Goal: Find specific page/section: Find specific page/section

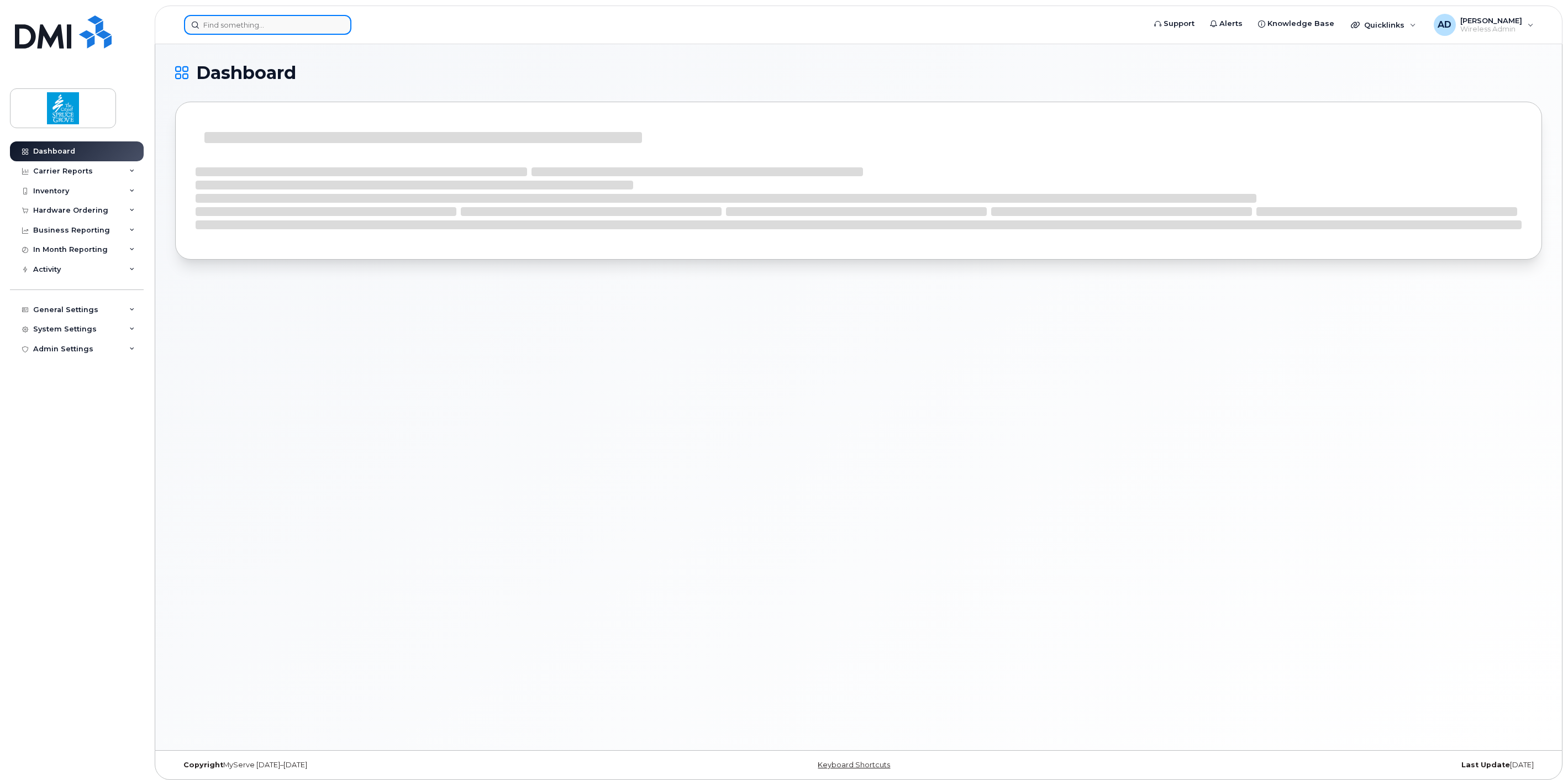
click at [256, 27] on input at bounding box center [267, 25] width 167 height 20
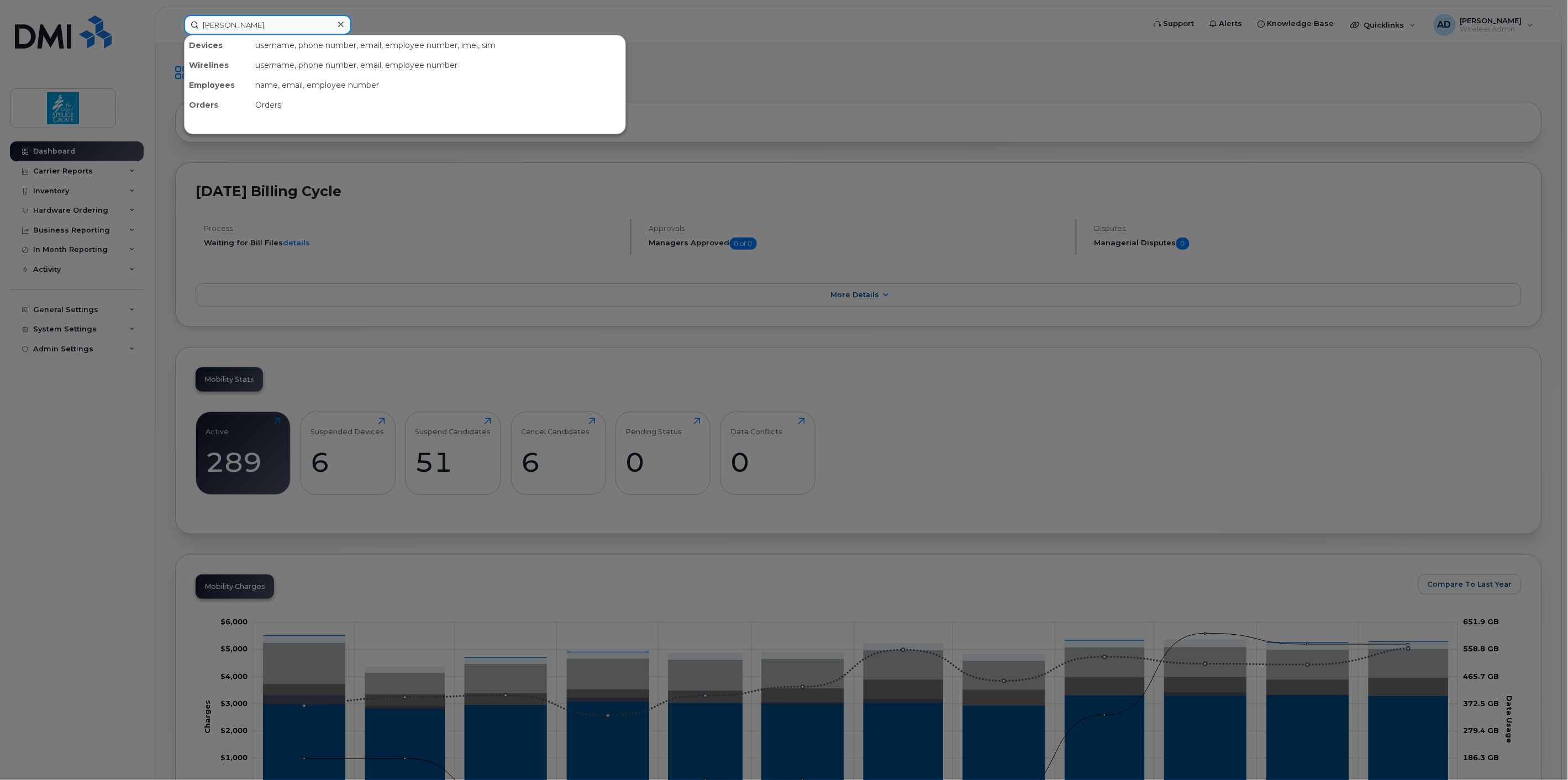
type input "cori"
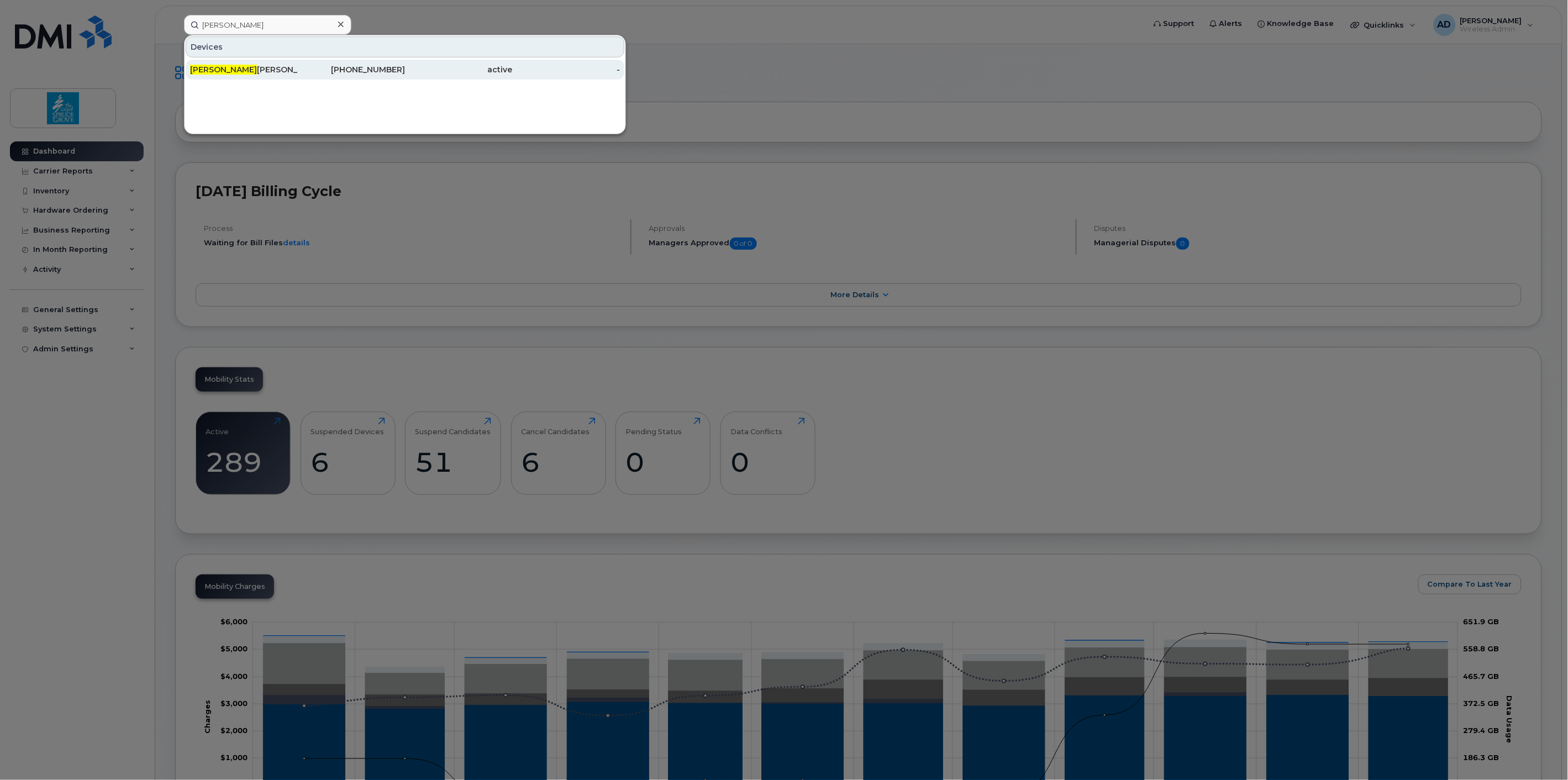
click at [299, 69] on div "587-340-4439" at bounding box center [351, 69] width 108 height 11
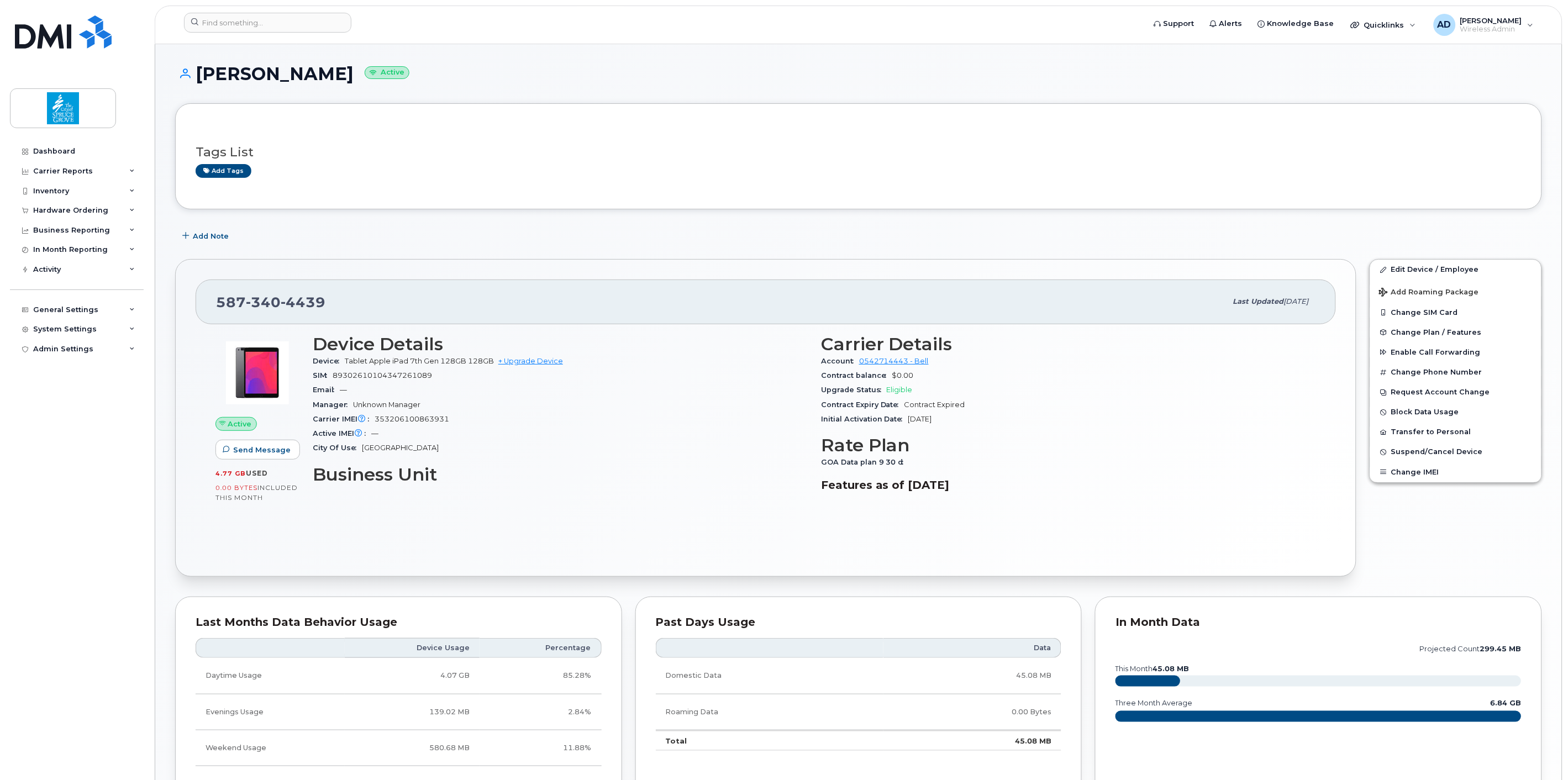
click at [628, 406] on div "Manager Unknown Manager" at bounding box center [560, 405] width 495 height 15
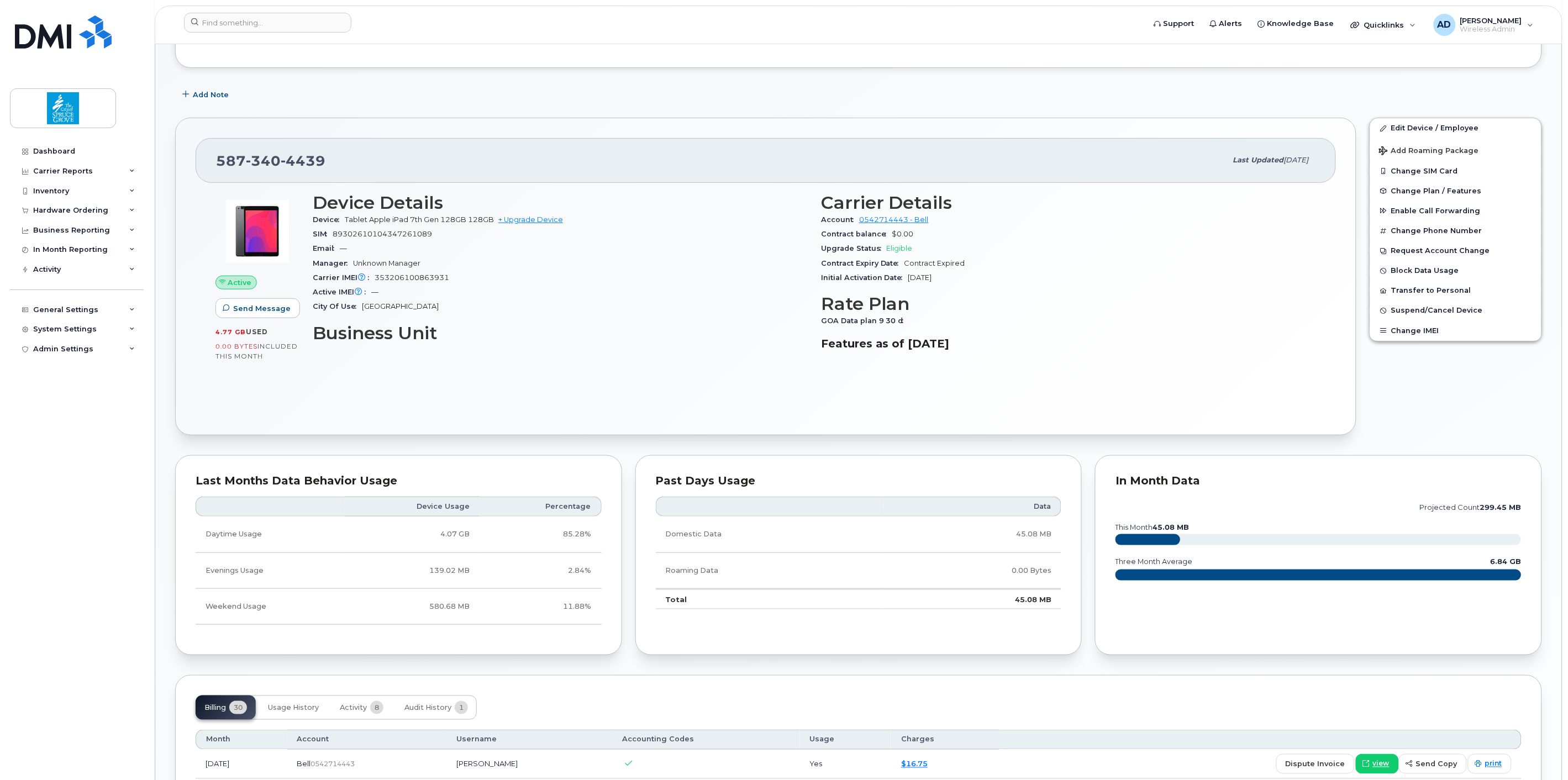
scroll to position [123, 0]
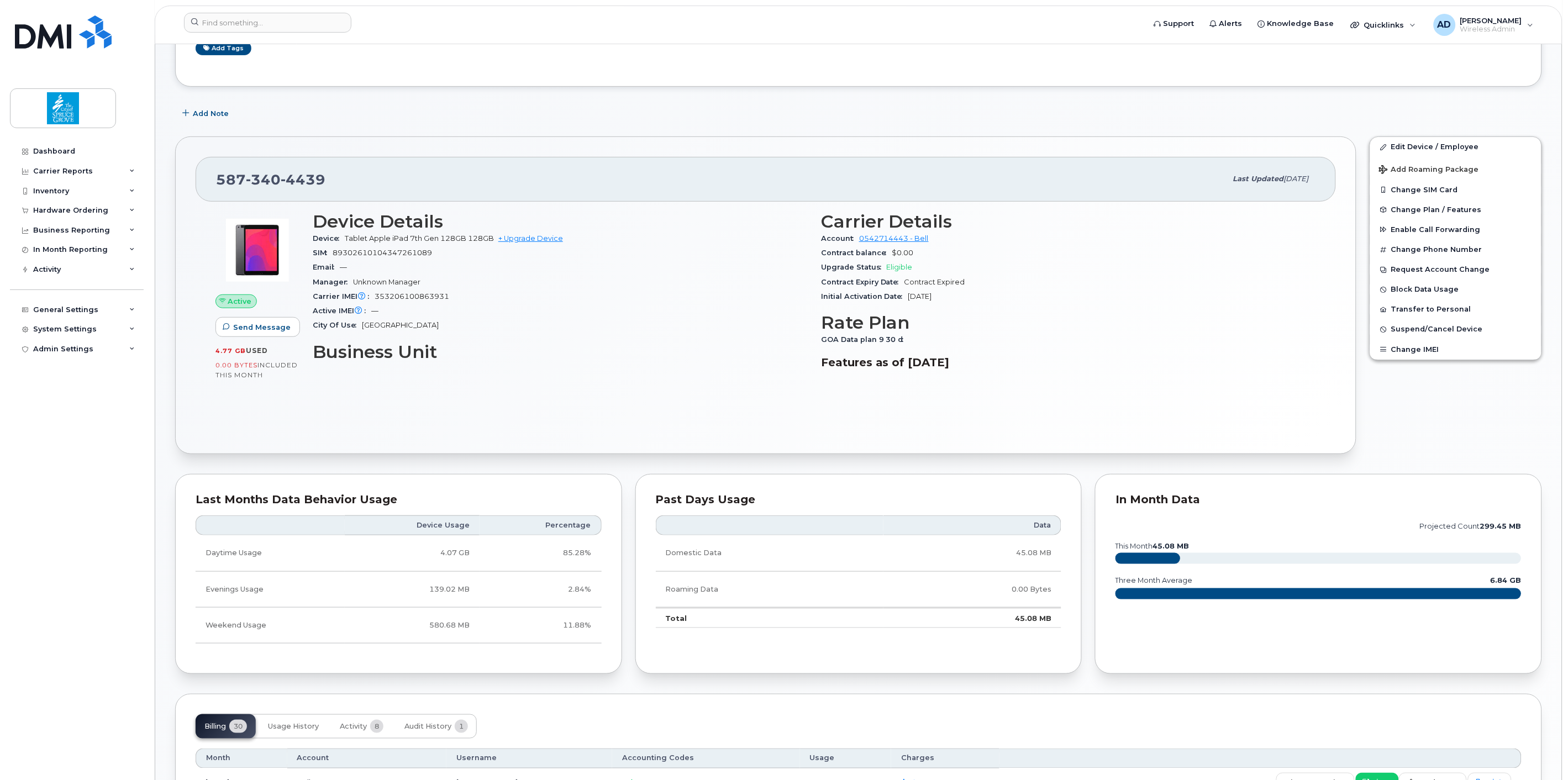
click at [802, 52] on div "Add tags" at bounding box center [854, 48] width 1317 height 14
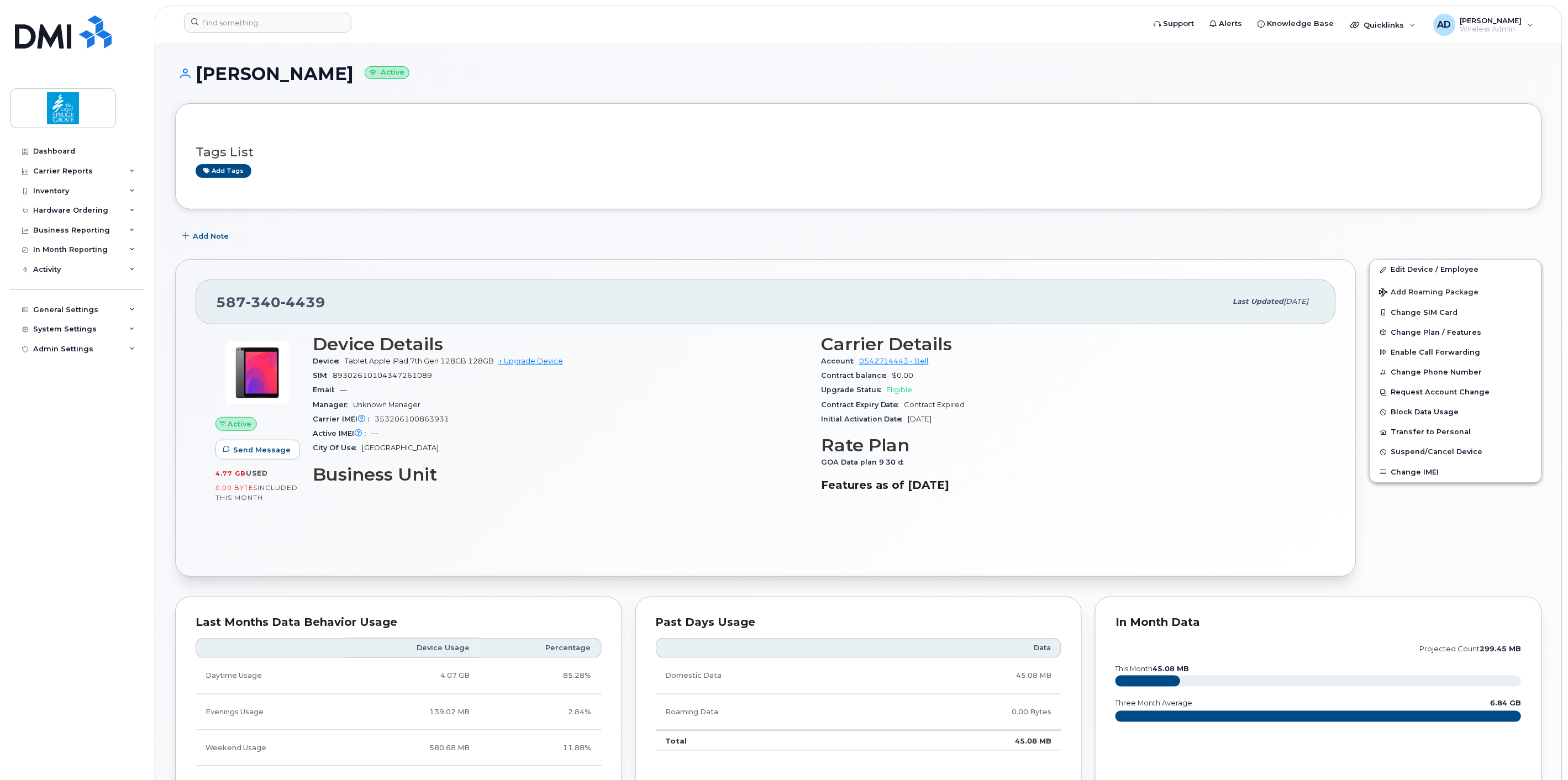
click at [518, 174] on div "Add tags" at bounding box center [854, 171] width 1317 height 14
